Goal: Register for event/course

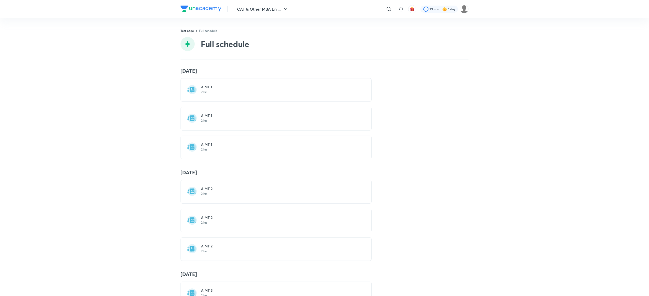
click at [479, 64] on div "30 Mar AIMT 1 2 hrs AIMT 1 2 hrs AIMT 1 2 hrs 11 May AIMT 2 2 hrs AIMT 2 2 hrs …" at bounding box center [324, 178] width 649 height 237
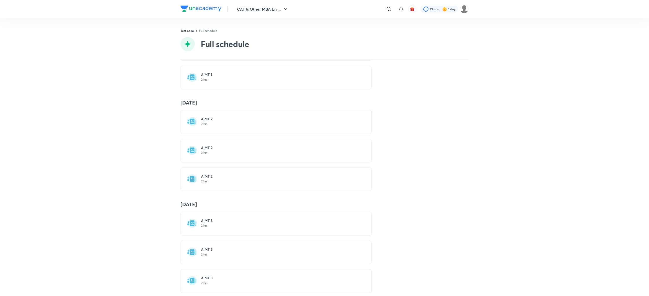
click at [351, 36] on div "Test page Full schedule Full schedule" at bounding box center [324, 43] width 288 height 31
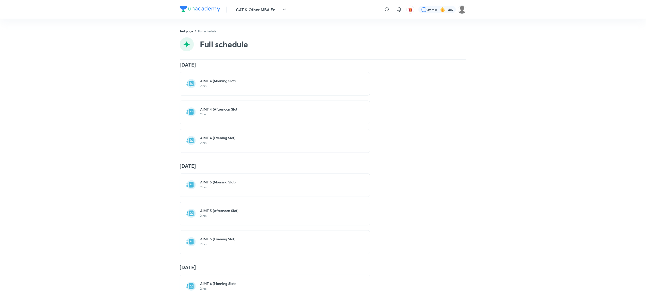
scroll to position [395, 0]
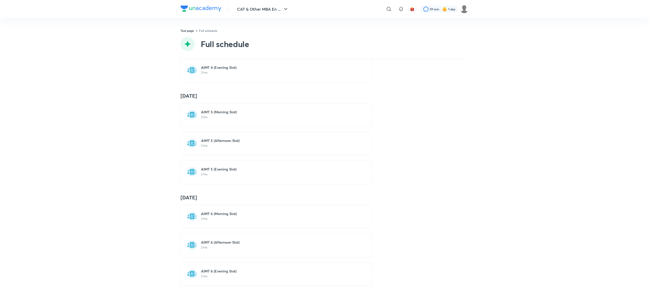
click at [257, 217] on p "2 hrs" at bounding box center [279, 219] width 156 height 4
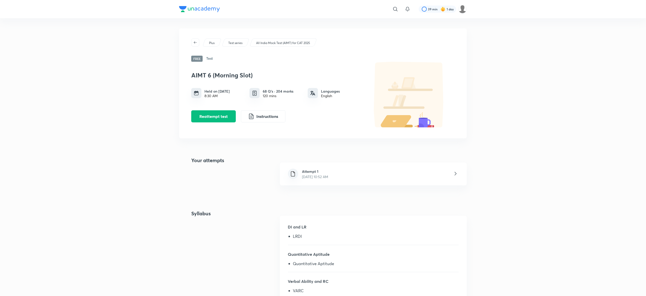
click at [275, 53] on div "Plus Test series All India Mock Test (AIMT) for CAT 2025 Free Test AIMT 6 (Morn…" at bounding box center [323, 83] width 288 height 110
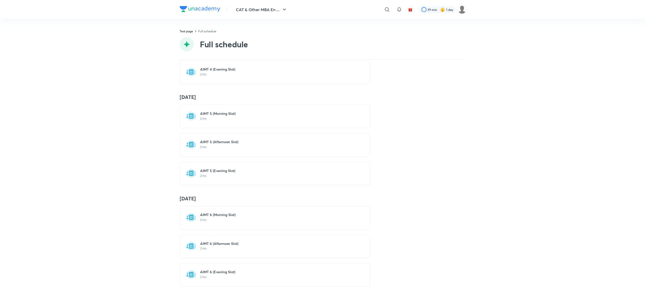
scroll to position [542, 0]
click at [231, 246] on p "12:30 PM • 2 hrs" at bounding box center [279, 248] width 156 height 4
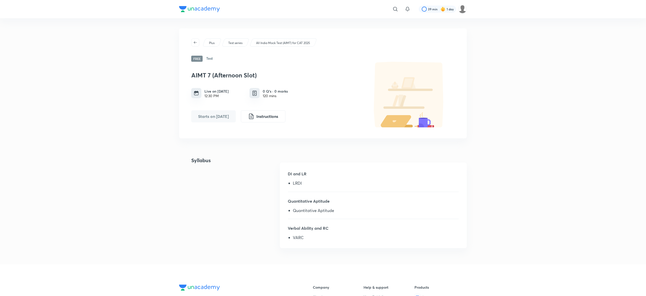
click at [163, 58] on div "​ 39 min 1 day Plus Test series All India Mock Test (AIMT) for CAT 2025 Free Te…" at bounding box center [323, 217] width 646 height 434
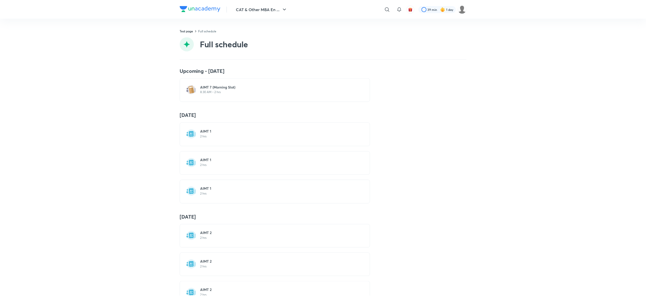
scroll to position [542, 0]
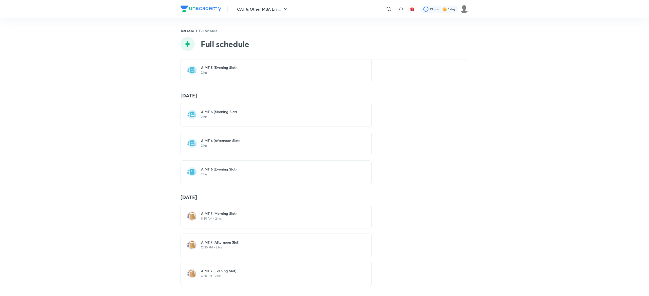
click at [223, 269] on h6 "AIMT 7 (Evening Slot)" at bounding box center [279, 271] width 156 height 5
